Goal: Check status: Check status

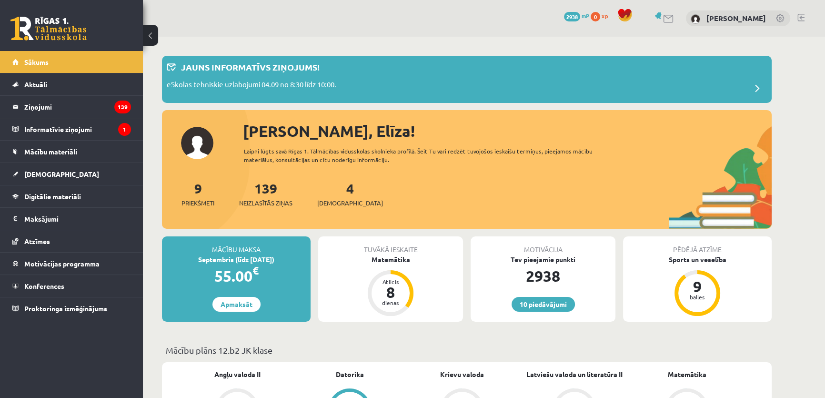
click at [336, 197] on div "4 Ieskaites" at bounding box center [350, 193] width 66 height 30
click at [340, 199] on span "[DEMOGRAPHIC_DATA]" at bounding box center [350, 203] width 66 height 10
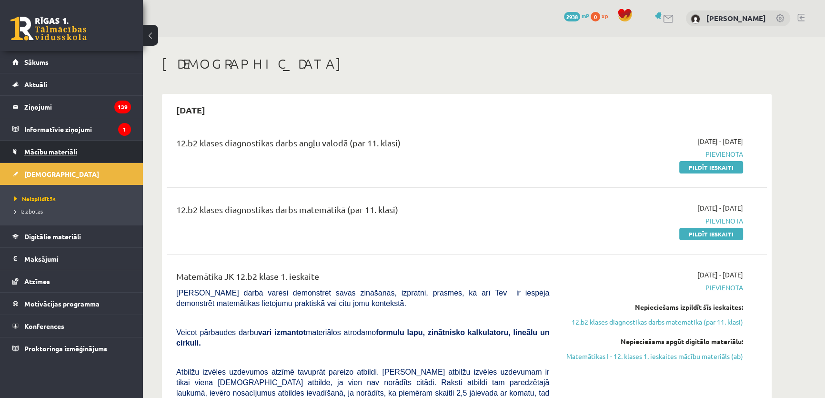
click at [71, 148] on span "Mācību materiāli" at bounding box center [50, 151] width 53 height 9
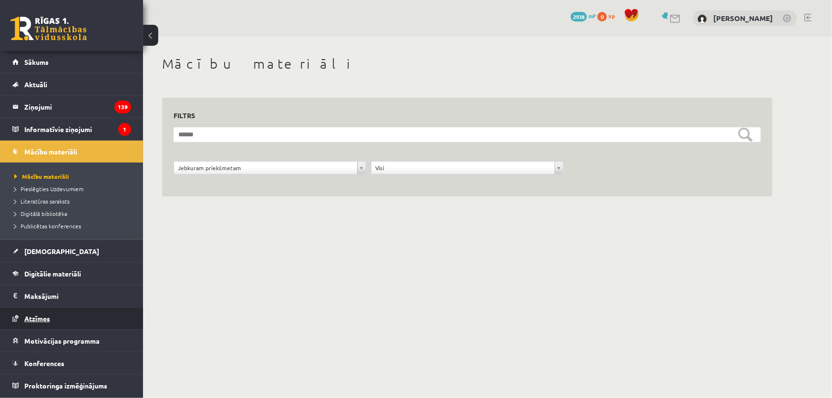
click at [42, 315] on span "Atzīmes" at bounding box center [37, 318] width 26 height 9
